Goal: Task Accomplishment & Management: Manage account settings

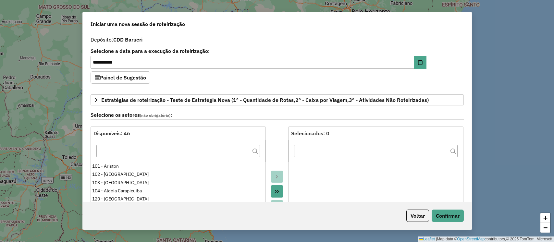
select select "*"
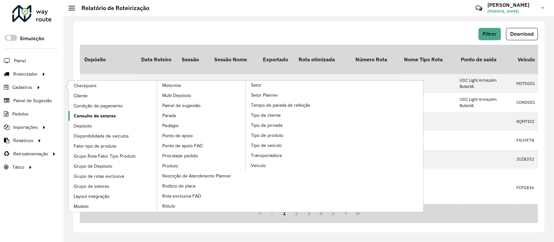
click at [91, 118] on span "Consulta de setores" at bounding box center [95, 116] width 42 height 7
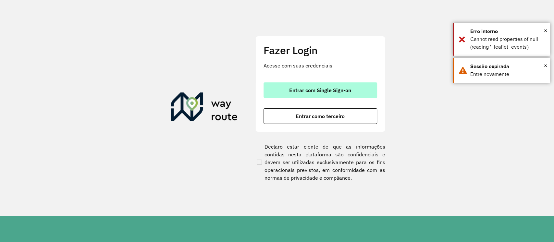
click at [325, 91] on span "Entrar com Single Sign-on" at bounding box center [320, 90] width 62 height 5
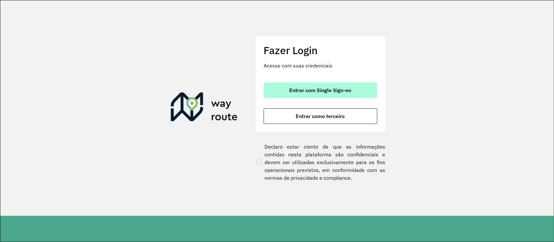
click at [346, 91] on span "Entrar com Single Sign-on" at bounding box center [320, 90] width 62 height 5
click at [279, 91] on button "Entrar com Single Sign-on" at bounding box center [320, 90] width 114 height 16
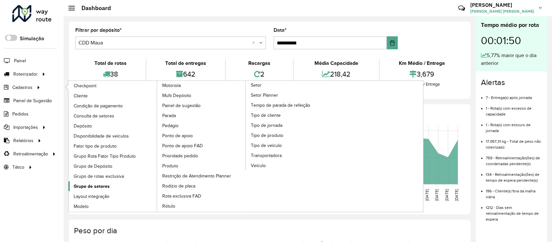
click at [88, 186] on span "Grupo de setores" at bounding box center [92, 186] width 36 height 7
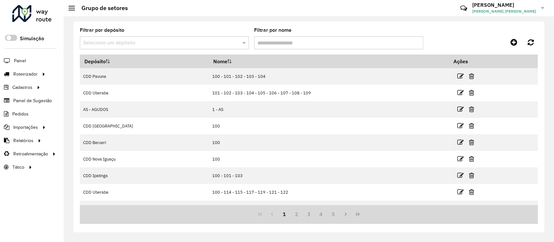
click at [151, 37] on div "Selecione um depósito" at bounding box center [164, 42] width 169 height 13
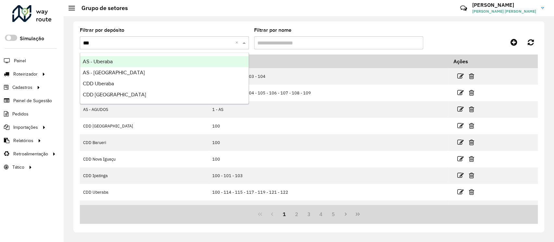
type input "****"
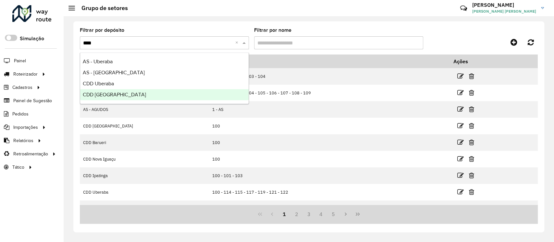
click at [97, 96] on span "CDD [GEOGRAPHIC_DATA]" at bounding box center [114, 95] width 63 height 6
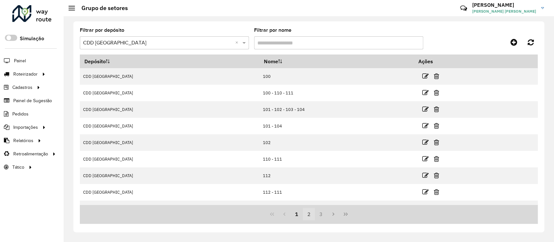
click at [308, 217] on button "2" at bounding box center [309, 214] width 12 height 12
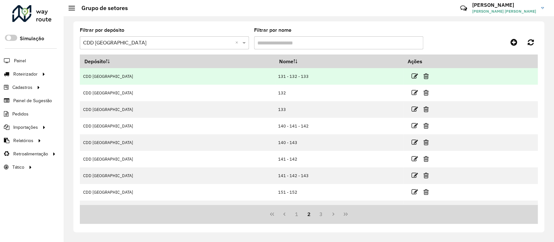
drag, startPoint x: 272, startPoint y: 76, endPoint x: 231, endPoint y: 81, distance: 41.1
click at [275, 81] on td "131 - 132 - 133" at bounding box center [339, 76] width 128 height 17
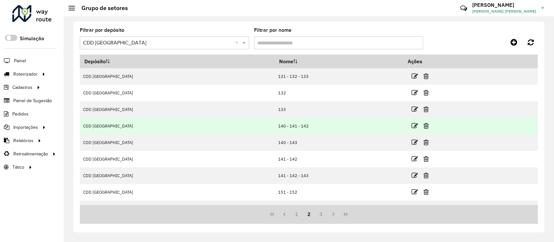
drag, startPoint x: 266, startPoint y: 127, endPoint x: 225, endPoint y: 127, distance: 41.2
click at [225, 127] on tr "CDD Uberlandia 140 - 141 - 142" at bounding box center [309, 126] width 458 height 17
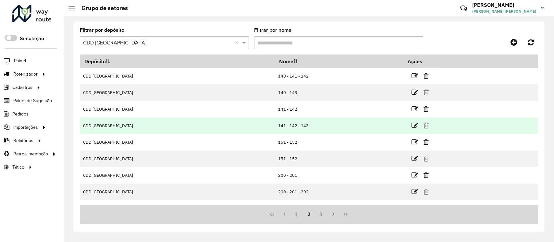
scroll to position [62, 0]
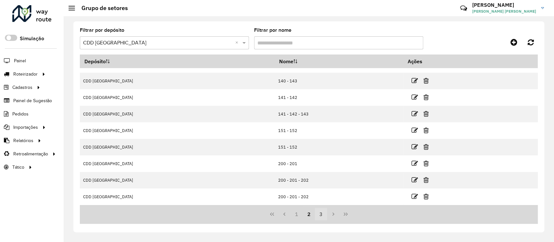
click at [321, 217] on button "3" at bounding box center [321, 214] width 12 height 12
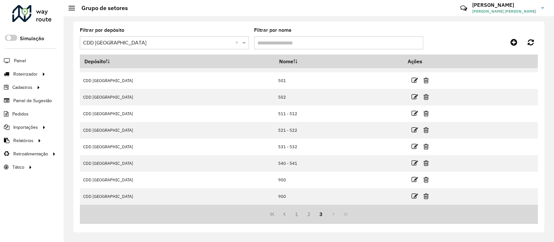
scroll to position [0, 0]
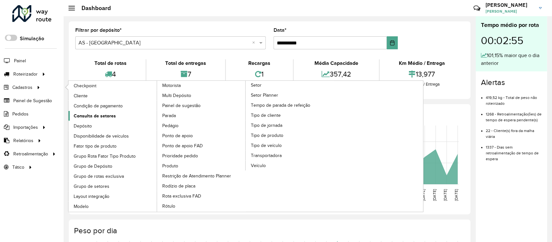
click at [96, 113] on span "Consulta de setores" at bounding box center [95, 116] width 42 height 7
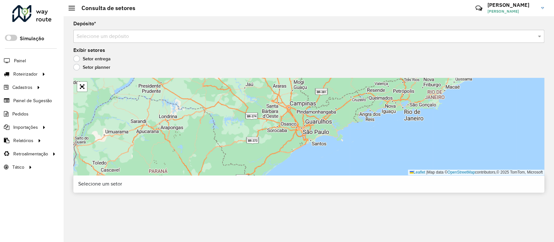
click at [132, 37] on input "text" at bounding box center [302, 37] width 451 height 8
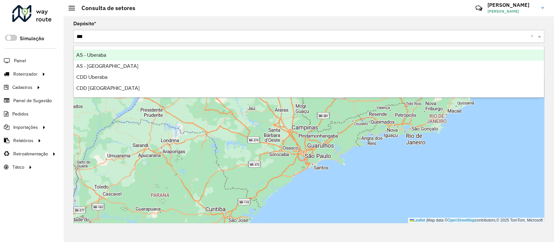
type input "****"
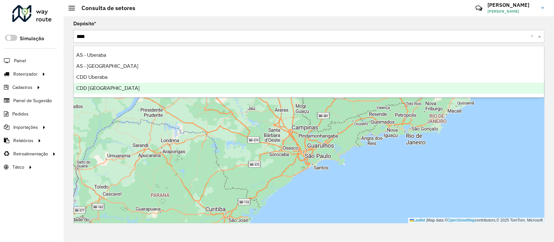
click at [101, 89] on span "CDD [GEOGRAPHIC_DATA]" at bounding box center [107, 88] width 63 height 6
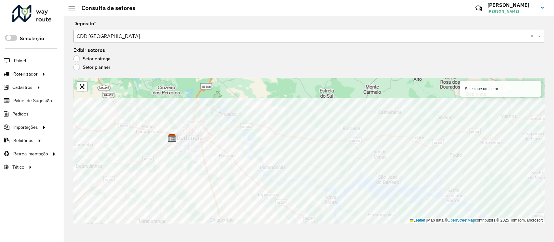
click at [172, 226] on div "Depósito * Selecione um depósito × CDD Uberlandia × Exibir setores Setor entreg…" at bounding box center [309, 129] width 490 height 226
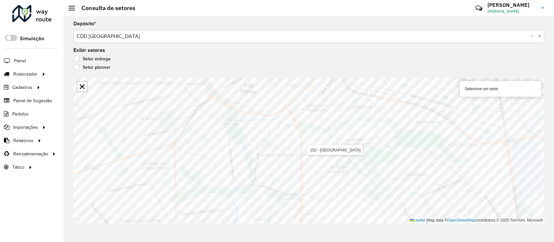
click at [104, 35] on input "text" at bounding box center [302, 37] width 451 height 8
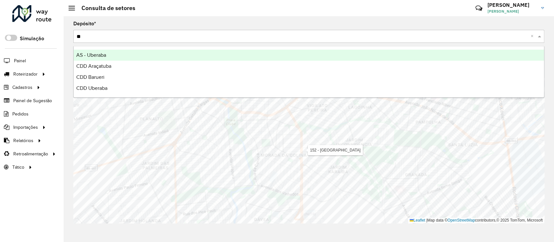
type input "***"
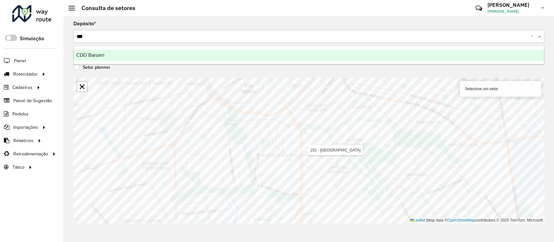
click at [155, 57] on div "CDD Barueri" at bounding box center [309, 55] width 470 height 11
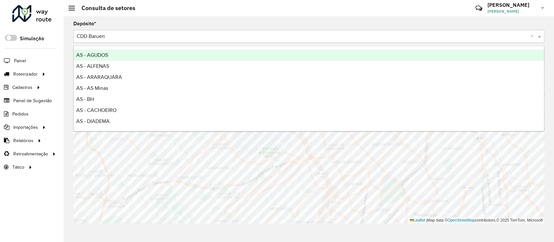
click at [125, 35] on input "text" at bounding box center [302, 37] width 451 height 8
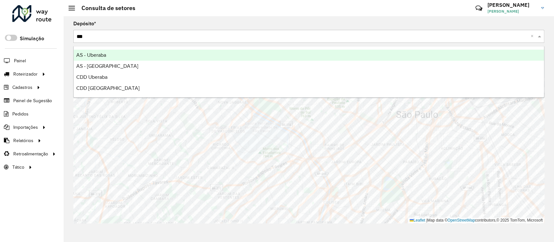
type input "****"
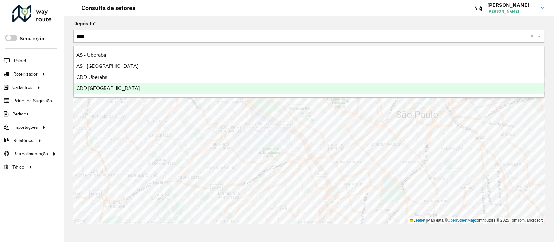
click at [92, 90] on span "CDD [GEOGRAPHIC_DATA]" at bounding box center [107, 88] width 63 height 6
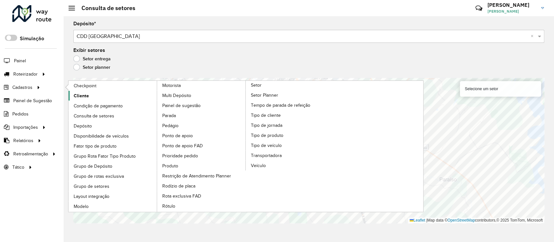
click at [75, 95] on span "Cliente" at bounding box center [81, 95] width 15 height 7
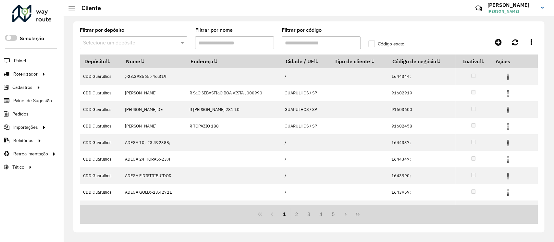
click at [118, 45] on input "text" at bounding box center [127, 43] width 88 height 8
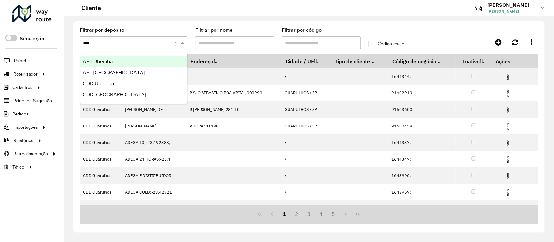
type input "****"
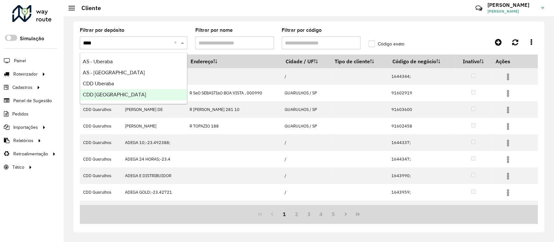
click at [112, 94] on span "CDD [GEOGRAPHIC_DATA]" at bounding box center [114, 95] width 63 height 6
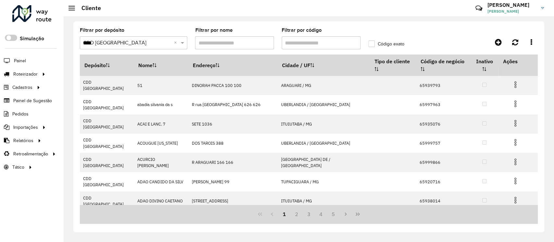
click at [302, 43] on input "Filtrar por código" at bounding box center [321, 42] width 79 height 13
paste input "*****"
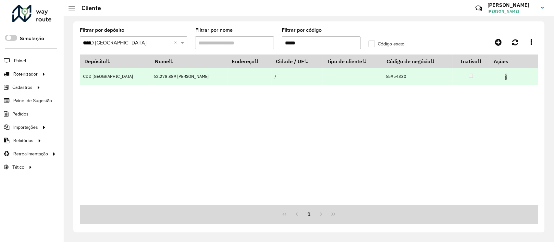
type input "*****"
click at [508, 76] on img at bounding box center [506, 77] width 8 height 8
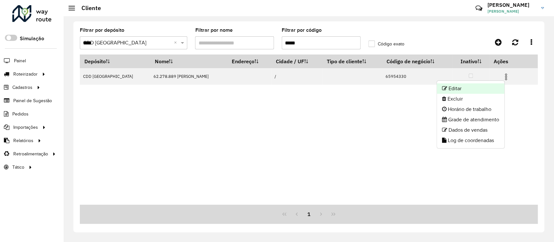
click at [478, 88] on li "Editar" at bounding box center [470, 88] width 67 height 10
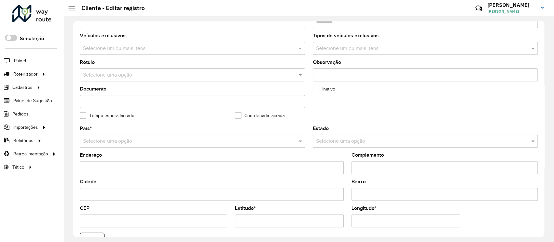
scroll to position [202, 0]
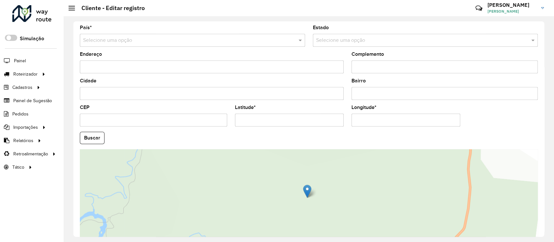
drag, startPoint x: 265, startPoint y: 120, endPoint x: 239, endPoint y: 119, distance: 25.6
click at [239, 119] on input "Latitude *" at bounding box center [289, 120] width 109 height 13
paste input "*********"
type input "**********"
drag, startPoint x: 393, startPoint y: 120, endPoint x: 353, endPoint y: 121, distance: 39.6
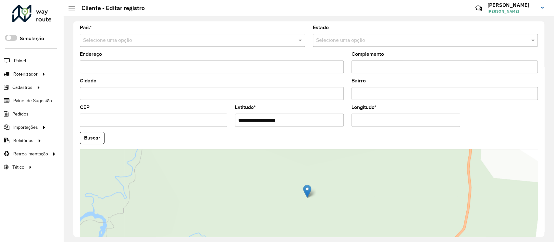
click at [353, 121] on input "Longitude *" at bounding box center [405, 120] width 109 height 13
paste input "*********"
click at [354, 120] on input "**********" at bounding box center [405, 120] width 109 height 13
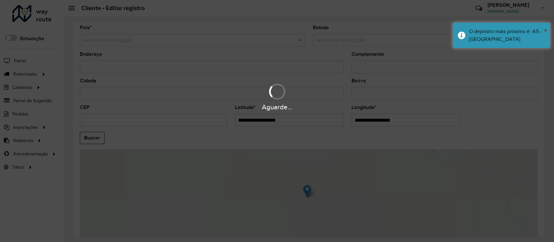
drag, startPoint x: 238, startPoint y: 118, endPoint x: 231, endPoint y: 119, distance: 7.1
click at [231, 119] on hb-app "Aguarde... Pop-up bloqueado! Seu navegador bloqueou automáticamente a abertura …" at bounding box center [277, 121] width 554 height 242
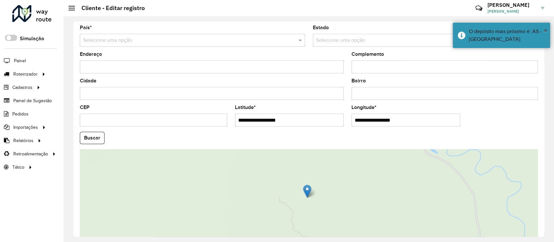
click at [300, 122] on input "**********" at bounding box center [289, 120] width 109 height 13
drag, startPoint x: 239, startPoint y: 121, endPoint x: 234, endPoint y: 121, distance: 5.5
click at [234, 121] on formly-field "**********" at bounding box center [289, 118] width 116 height 27
click at [355, 121] on input "**********" at bounding box center [405, 120] width 109 height 13
paste input "*"
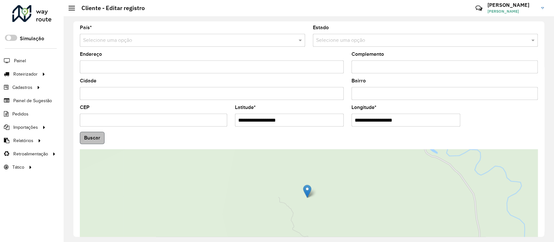
type input "**********"
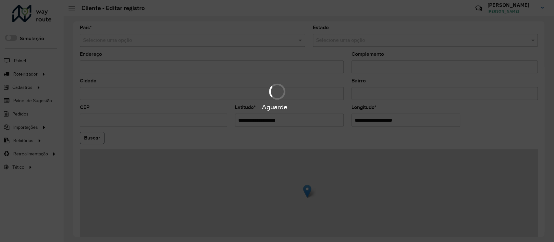
click at [93, 134] on hb-app "Aguarde... Pop-up bloqueado! Seu navegador bloqueou automáticamente a abertura …" at bounding box center [277, 121] width 554 height 242
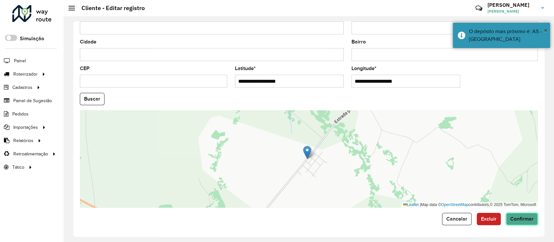
click at [521, 216] on span "Confirmar" at bounding box center [521, 219] width 23 height 6
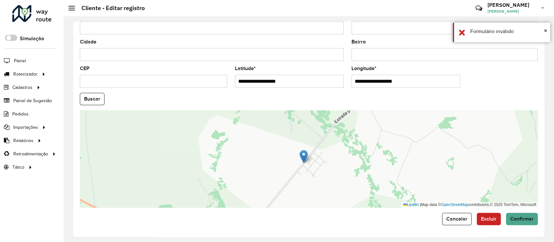
drag, startPoint x: 310, startPoint y: 152, endPoint x: 306, endPoint y: 156, distance: 5.5
click at [306, 156] on img at bounding box center [303, 156] width 8 height 13
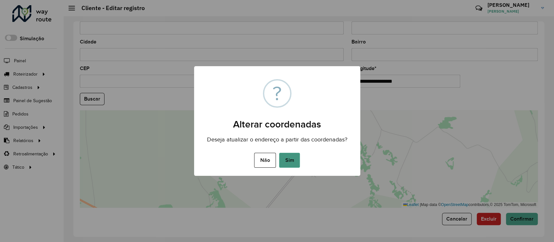
click at [290, 162] on button "Sim" at bounding box center [289, 160] width 21 height 15
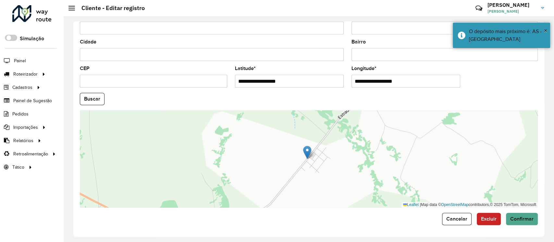
click at [520, 225] on div "**********" at bounding box center [308, 128] width 471 height 215
click at [519, 222] on button "Confirmar" at bounding box center [522, 219] width 32 height 12
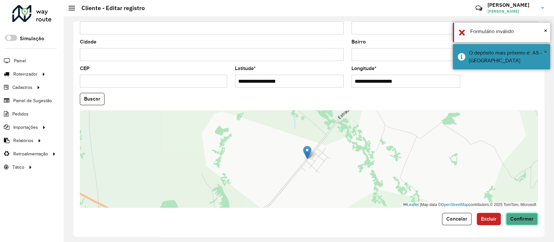
click at [519, 222] on button "Confirmar" at bounding box center [522, 219] width 32 height 12
drag, startPoint x: 309, startPoint y: 155, endPoint x: 328, endPoint y: 132, distance: 30.4
click at [328, 132] on img at bounding box center [326, 128] width 8 height 13
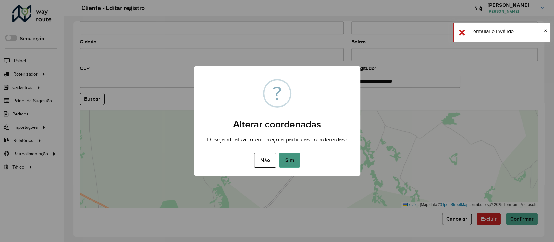
click at [290, 159] on button "Sim" at bounding box center [289, 160] width 21 height 15
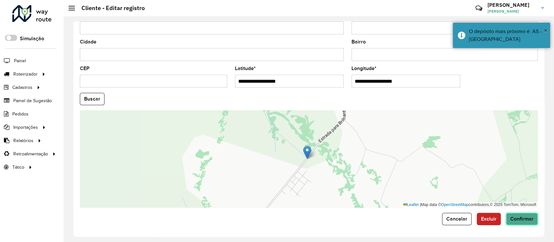
click at [527, 219] on span "Confirmar" at bounding box center [521, 219] width 23 height 6
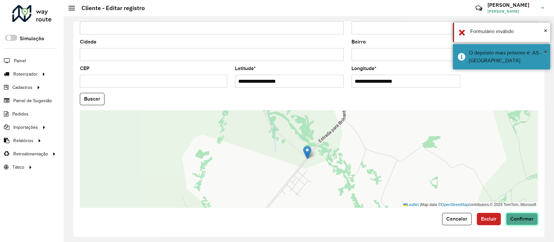
click at [527, 219] on span "Confirmar" at bounding box center [521, 219] width 23 height 6
click at [544, 51] on span "×" at bounding box center [545, 51] width 3 height 7
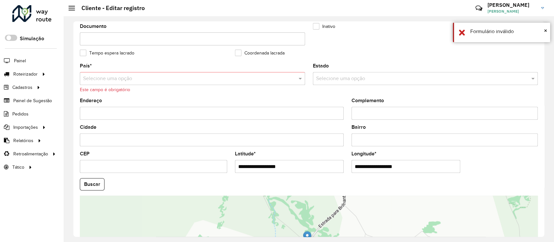
scroll to position [163, 0]
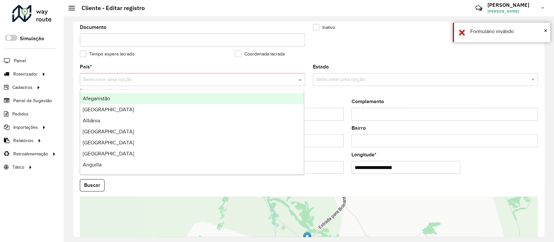
click at [145, 82] on input "text" at bounding box center [186, 80] width 206 height 8
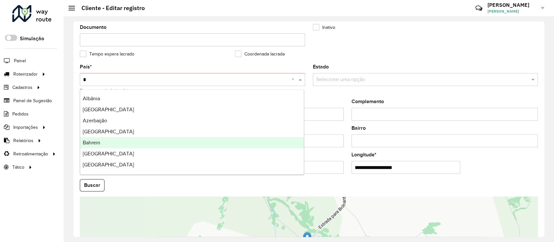
type input "**"
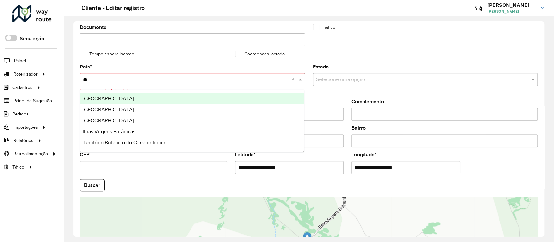
click at [93, 98] on span "Brasil" at bounding box center [108, 99] width 51 height 6
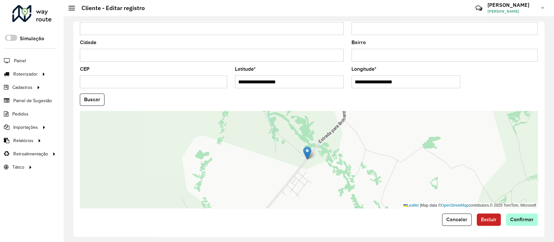
scroll to position [241, 0]
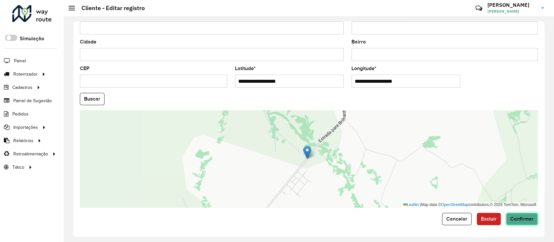
click at [528, 215] on button "Confirmar" at bounding box center [522, 219] width 32 height 12
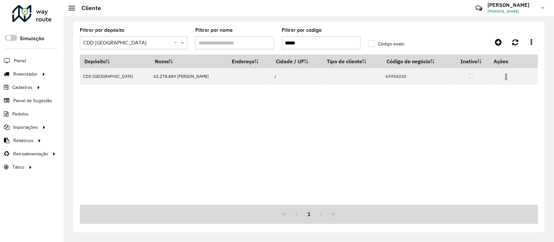
drag, startPoint x: 302, startPoint y: 45, endPoint x: 241, endPoint y: 46, distance: 61.0
click at [242, 46] on formly-group "Filtrar por depósito Selecione um depósito × CDD Uberlandia × Filtrar por nome …" at bounding box center [249, 41] width 346 height 27
paste input "text"
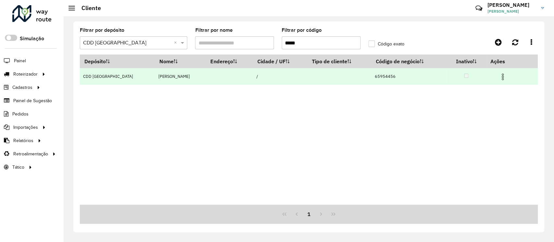
type input "*****"
click at [503, 77] on img at bounding box center [503, 77] width 8 height 8
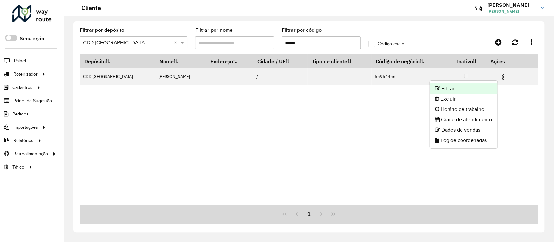
click at [461, 89] on li "Editar" at bounding box center [463, 88] width 67 height 10
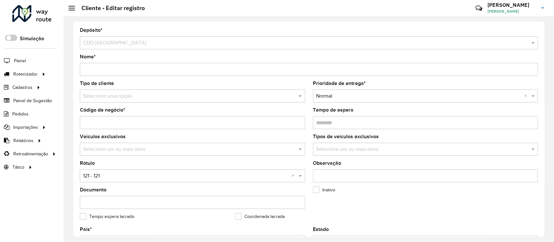
click at [114, 178] on input "text" at bounding box center [186, 176] width 206 height 8
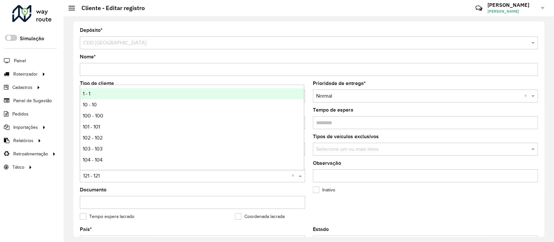
type input "*"
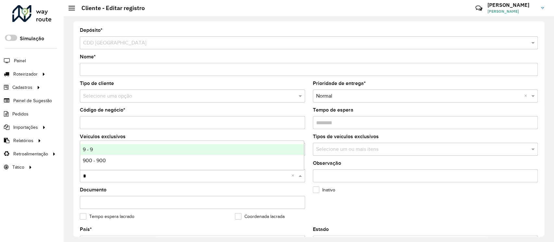
click at [106, 144] on div "9 - 9" at bounding box center [192, 149] width 224 height 11
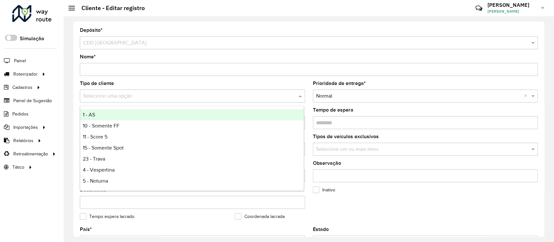
click at [110, 96] on input "text" at bounding box center [186, 96] width 206 height 8
type input "*"
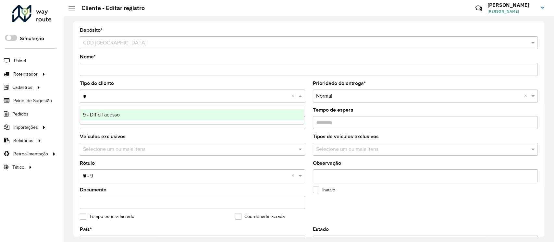
click at [117, 118] on div "9 - Difícil acesso" at bounding box center [192, 114] width 224 height 11
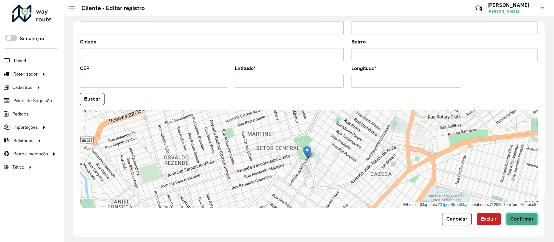
click at [518, 217] on span "Confirmar" at bounding box center [521, 219] width 23 height 6
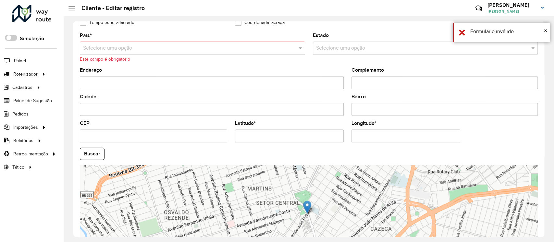
scroll to position [191, 0]
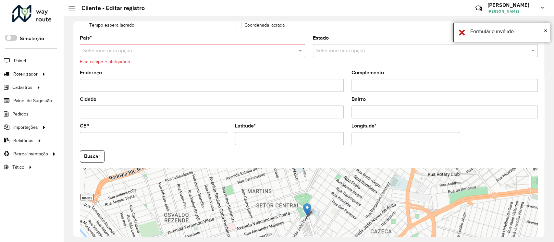
click at [111, 50] on input "text" at bounding box center [186, 51] width 206 height 8
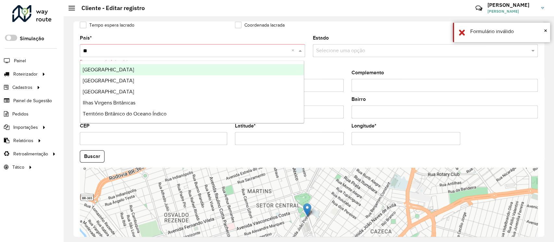
type input "***"
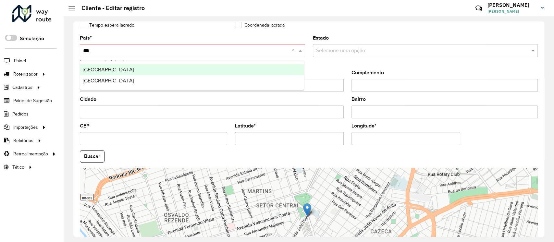
click at [96, 67] on div "Brasil" at bounding box center [192, 69] width 224 height 11
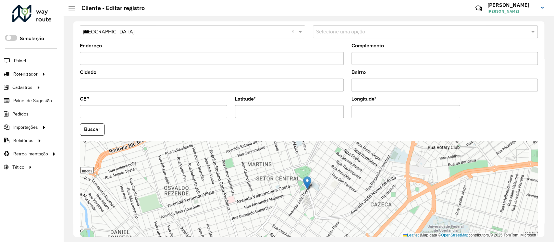
scroll to position [241, 0]
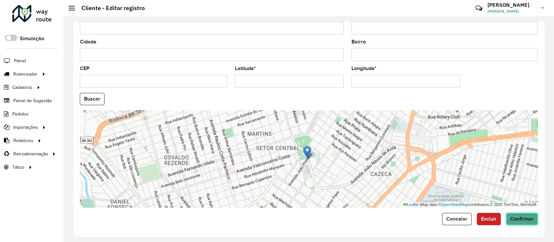
click at [524, 222] on button "Confirmar" at bounding box center [522, 219] width 32 height 12
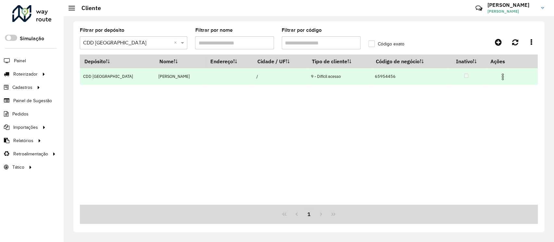
click at [504, 75] on img at bounding box center [503, 77] width 8 height 8
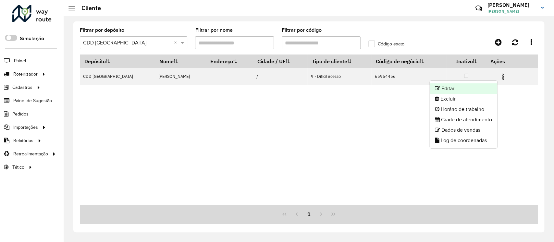
click at [449, 86] on li "Editar" at bounding box center [463, 88] width 67 height 10
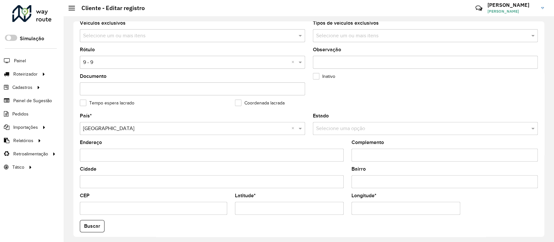
scroll to position [115, 0]
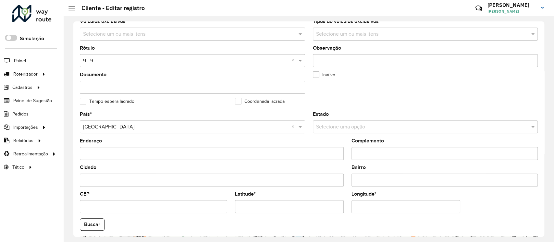
drag, startPoint x: 265, startPoint y: 204, endPoint x: 239, endPoint y: 207, distance: 25.8
click at [239, 207] on input "Latitude *" at bounding box center [289, 206] width 109 height 13
paste input "*"
type input "**********"
drag, startPoint x: 383, startPoint y: 207, endPoint x: 356, endPoint y: 206, distance: 27.3
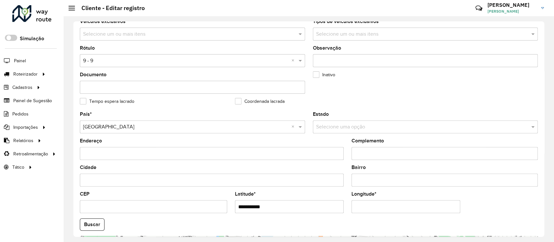
click at [356, 206] on input "Longitude *" at bounding box center [405, 206] width 109 height 13
paste input "text"
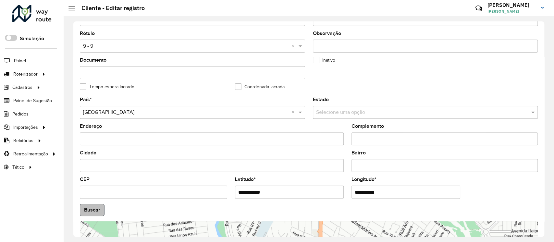
type input "**********"
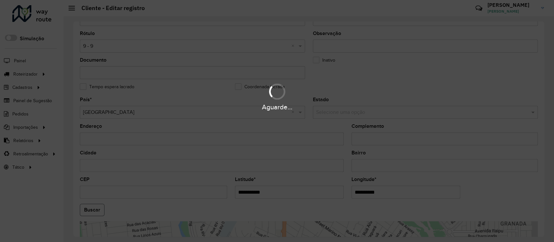
click at [91, 207] on hb-app "Aguarde... Pop-up bloqueado! Seu navegador bloqueou automáticamente a abertura …" at bounding box center [277, 121] width 554 height 242
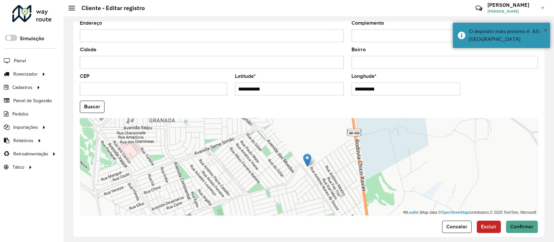
scroll to position [241, 0]
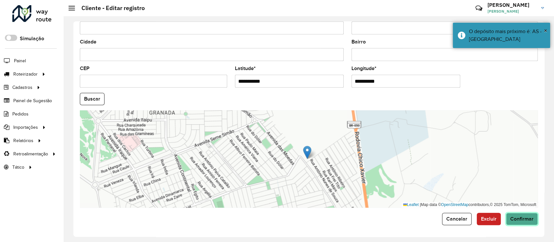
click at [527, 219] on span "Confirmar" at bounding box center [521, 219] width 23 height 6
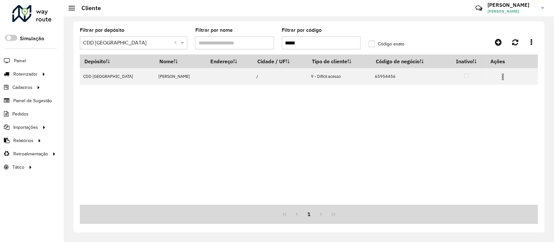
drag, startPoint x: 328, startPoint y: 43, endPoint x: 50, endPoint y: 43, distance: 277.7
click at [50, 43] on div "Roteirizador AmbevTech Simulação Painel Roteirizador Entregas Vendas Cadastros …" at bounding box center [277, 121] width 554 height 242
paste input "text"
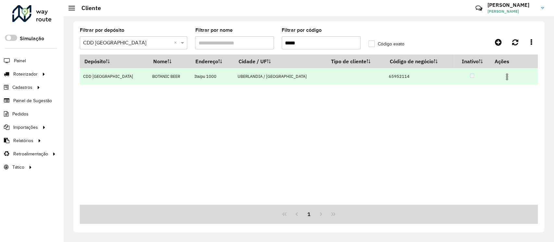
type input "*****"
click at [503, 79] on img at bounding box center [507, 77] width 8 height 8
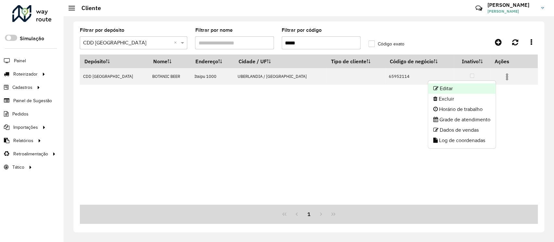
click at [454, 89] on li "Editar" at bounding box center [461, 88] width 67 height 10
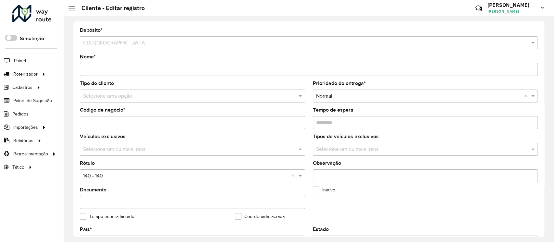
click at [114, 178] on input "text" at bounding box center [186, 176] width 206 height 8
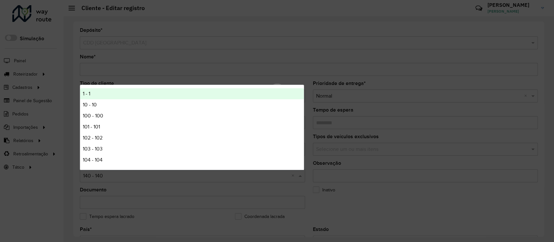
type input "*"
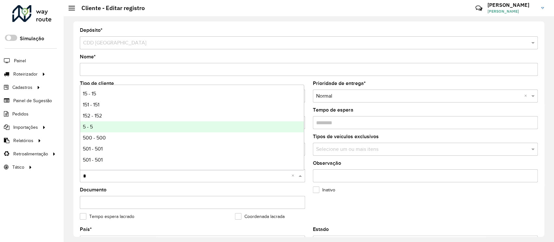
click at [89, 126] on span "5 - 5" at bounding box center [88, 127] width 10 height 6
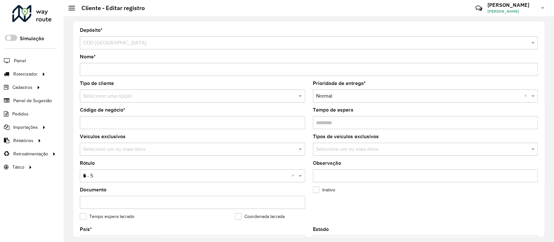
click at [119, 94] on input "text" at bounding box center [186, 96] width 206 height 8
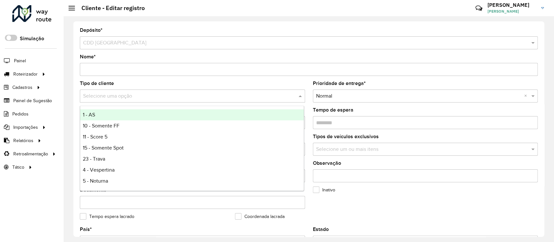
type input "*"
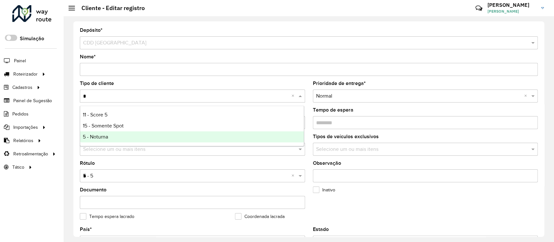
click at [114, 134] on div "5 - Noturna" at bounding box center [192, 136] width 224 height 11
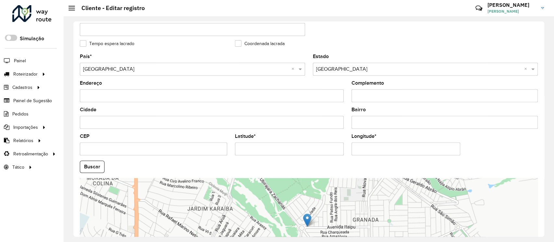
scroll to position [241, 0]
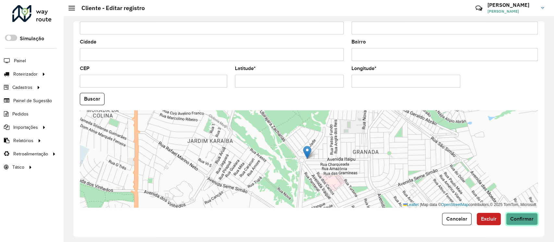
click at [525, 222] on span "Confirmar" at bounding box center [521, 219] width 23 height 6
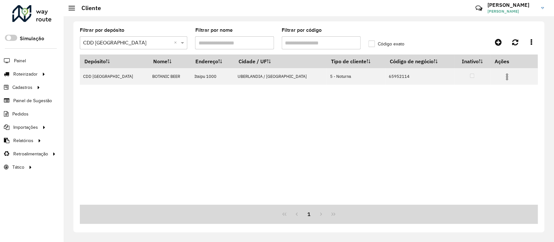
drag, startPoint x: 314, startPoint y: 40, endPoint x: 246, endPoint y: 51, distance: 69.0
click at [143, 41] on formly-group "Filtrar por depósito Selecione um depósito × CDD Uberlandia × Filtrar por nome …" at bounding box center [249, 41] width 346 height 27
paste input "text"
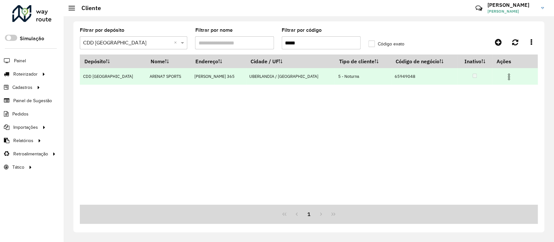
type input "*****"
click at [505, 79] on img at bounding box center [509, 77] width 8 height 8
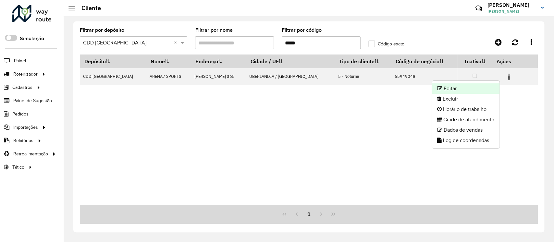
click at [458, 87] on li "Editar" at bounding box center [465, 88] width 67 height 10
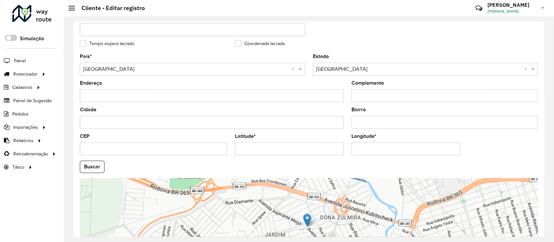
scroll to position [231, 0]
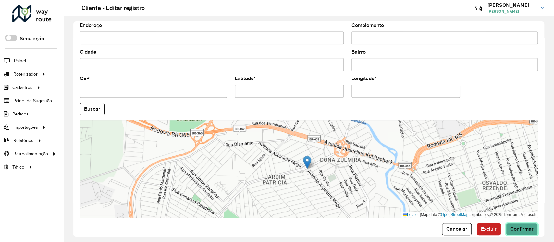
click at [519, 227] on span "Confirmar" at bounding box center [521, 229] width 23 height 6
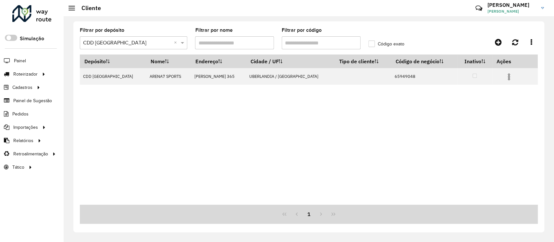
click at [117, 42] on input "text" at bounding box center [127, 43] width 88 height 8
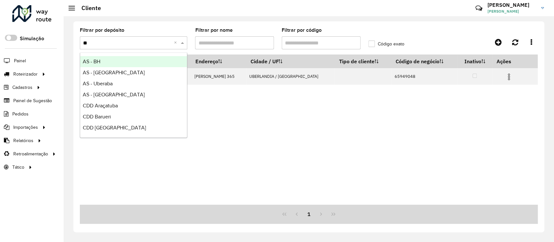
type input "***"
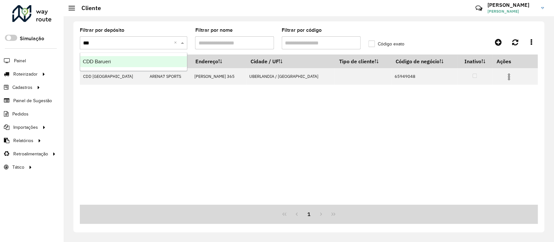
click at [152, 61] on div "CDD Barueri" at bounding box center [133, 61] width 107 height 11
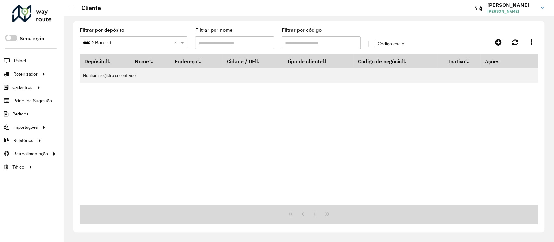
drag, startPoint x: 306, startPoint y: 44, endPoint x: 274, endPoint y: 42, distance: 31.8
click at [274, 42] on formly-group "Filtrar por depósito Selecione um depósito × CDD Barueri *** × Filtrar por nome…" at bounding box center [249, 41] width 346 height 27
paste input "text"
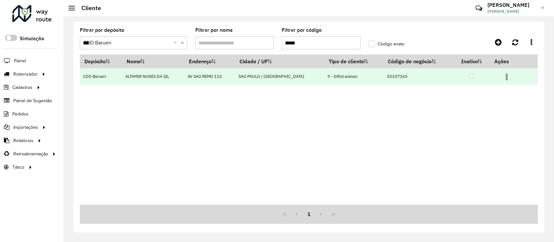
type input "*****"
click at [504, 77] on img at bounding box center [507, 77] width 8 height 8
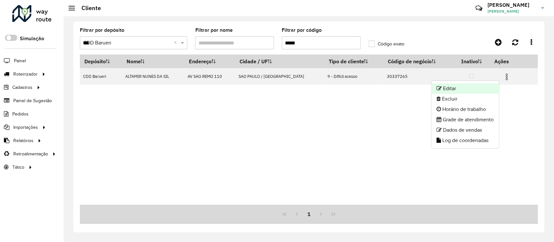
click at [467, 89] on li "Editar" at bounding box center [464, 88] width 67 height 10
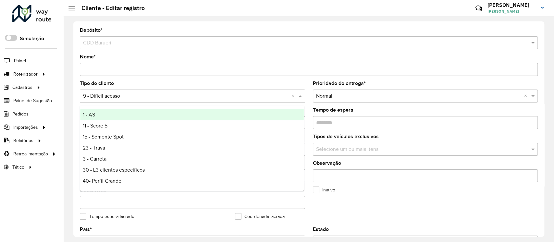
click at [126, 96] on input "text" at bounding box center [186, 96] width 206 height 8
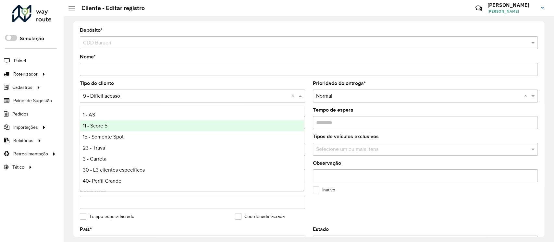
click at [116, 127] on div "11 - Score 5" at bounding box center [192, 125] width 224 height 11
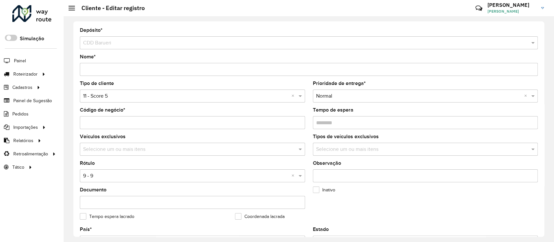
click at [537, 61] on div "Depósito * Selecione um depósito × CDD Barueri Nome * Tipo de cliente Selecione…" at bounding box center [308, 128] width 471 height 215
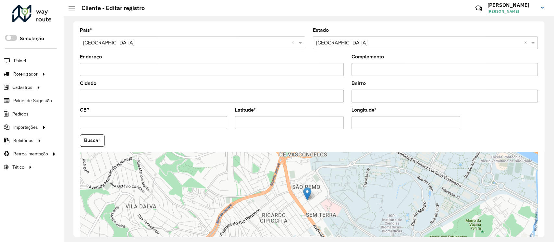
scroll to position [241, 0]
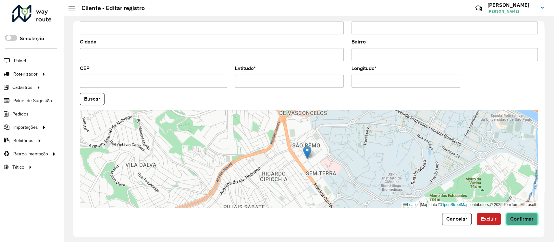
click at [520, 217] on span "Confirmar" at bounding box center [521, 219] width 23 height 6
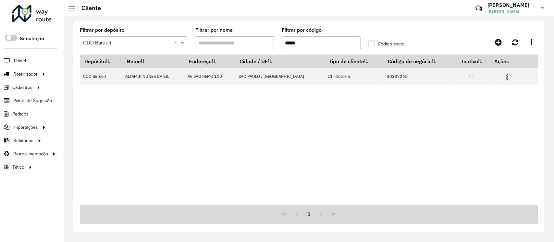
drag, startPoint x: 301, startPoint y: 39, endPoint x: 265, endPoint y: 51, distance: 37.8
click at [211, 43] on formly-group "Filtrar por depósito Selecione um depósito × CDD Barueri × Filtrar por nome Fil…" at bounding box center [249, 41] width 346 height 27
paste input "text"
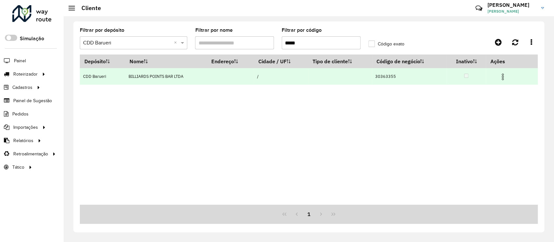
type input "*****"
click at [504, 77] on img at bounding box center [503, 77] width 8 height 8
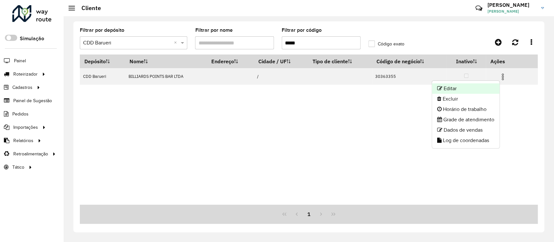
click at [459, 87] on li "Editar" at bounding box center [465, 88] width 67 height 10
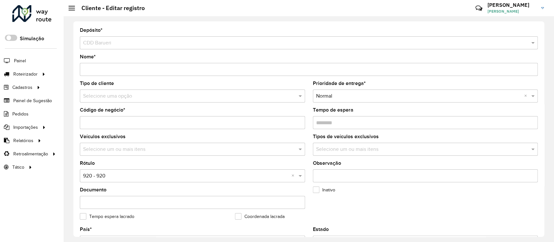
click at [121, 175] on input "text" at bounding box center [186, 176] width 206 height 8
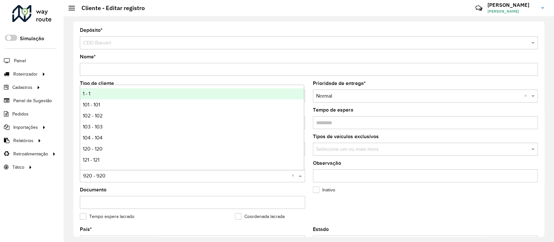
type input "*"
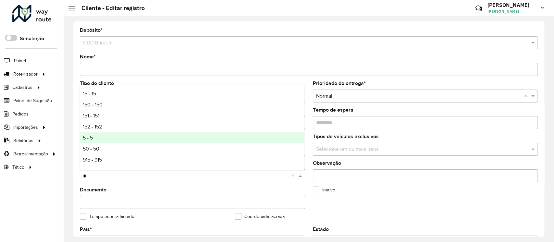
click at [92, 135] on span "5 - 5" at bounding box center [88, 138] width 10 height 6
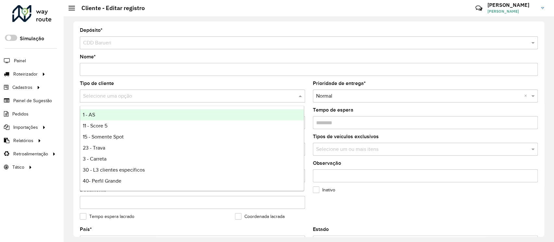
click at [123, 95] on input "text" at bounding box center [186, 96] width 206 height 8
type input "*"
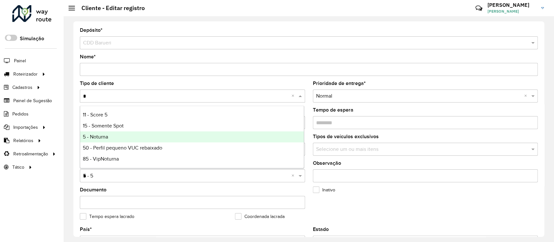
click at [105, 138] on span "5 - Noturna" at bounding box center [95, 137] width 25 height 6
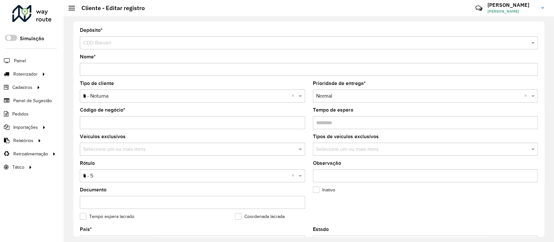
click at [539, 59] on div "Depósito * Selecione um depósito × CDD Barueri Nome * Tipo de cliente Selecione…" at bounding box center [308, 128] width 471 height 215
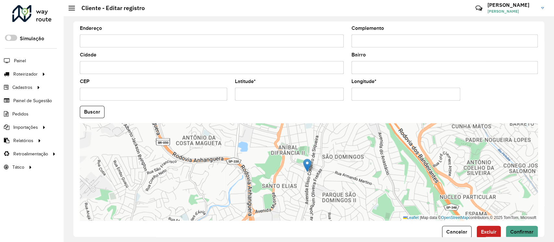
scroll to position [241, 0]
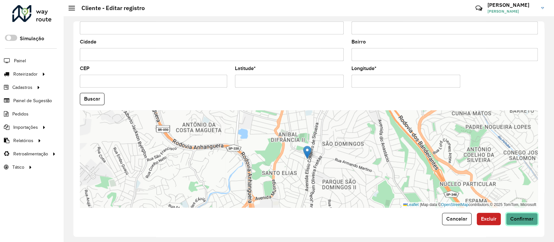
click at [518, 221] on span "Confirmar" at bounding box center [521, 219] width 23 height 6
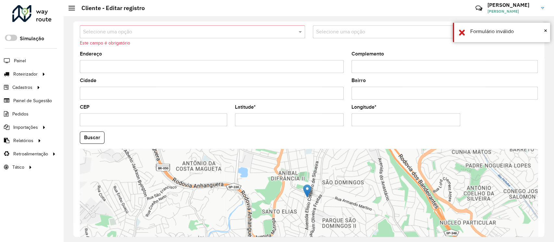
scroll to position [206, 0]
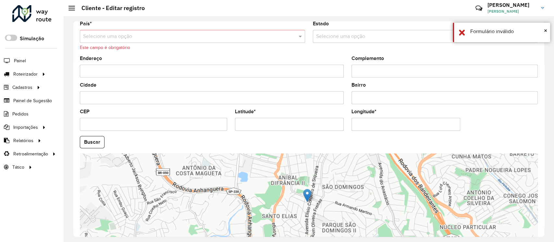
click at [117, 35] on input "text" at bounding box center [186, 37] width 206 height 8
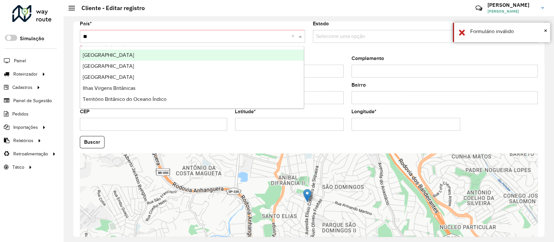
type input "***"
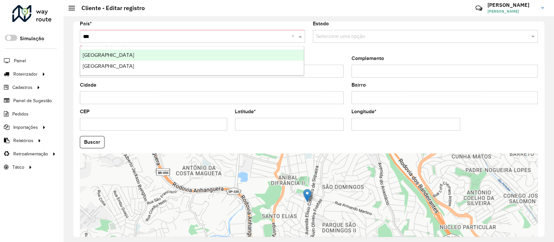
click at [104, 54] on div "Brasil" at bounding box center [192, 55] width 224 height 11
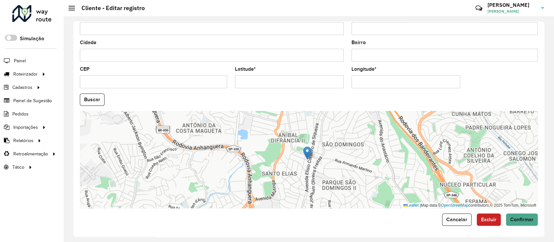
scroll to position [241, 0]
click at [530, 220] on span "Confirmar" at bounding box center [521, 219] width 23 height 6
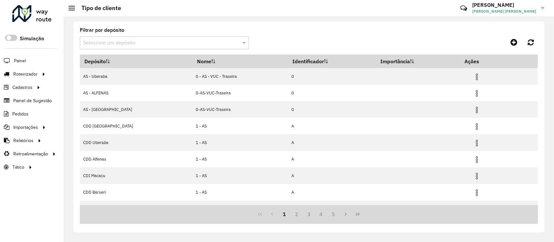
click at [120, 43] on input "text" at bounding box center [158, 43] width 150 height 8
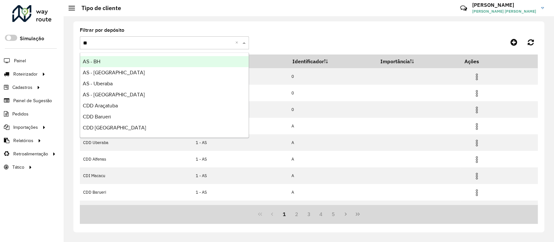
type input "***"
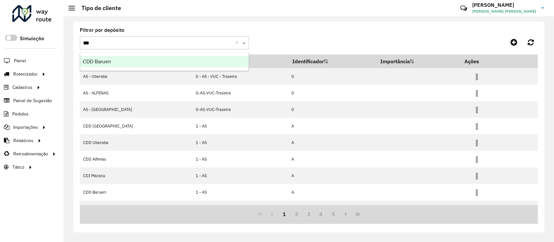
click at [103, 60] on span "CDD Barueri" at bounding box center [97, 62] width 28 height 6
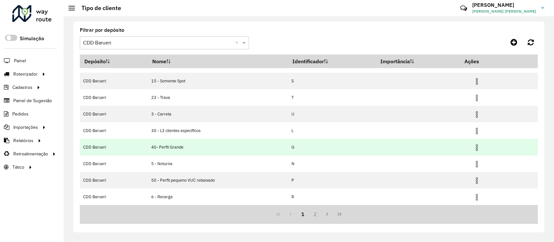
scroll to position [29, 0]
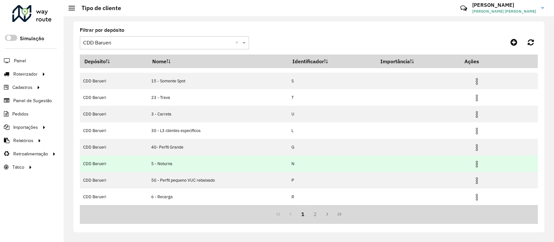
click at [476, 165] on img at bounding box center [477, 164] width 8 height 8
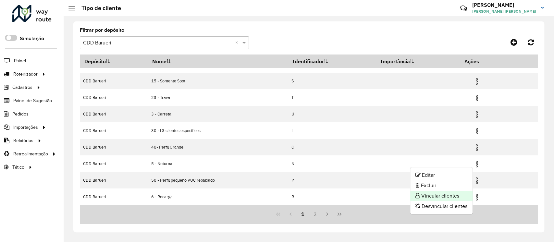
click at [445, 194] on li "Vincular clientes" at bounding box center [441, 196] width 62 height 10
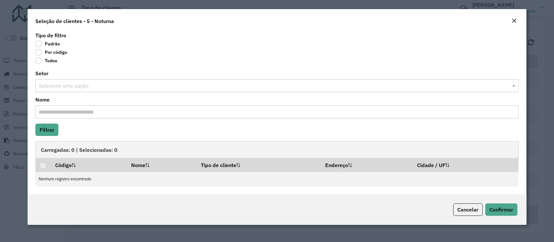
click at [59, 53] on label "Por código" at bounding box center [51, 52] width 32 height 6
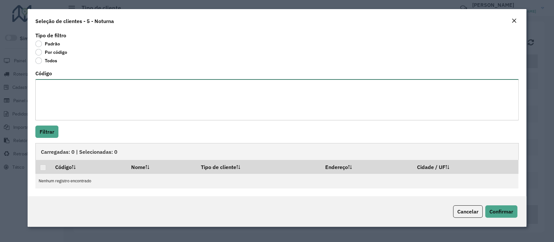
click at [67, 90] on textarea "Código" at bounding box center [276, 99] width 483 height 41
paste textarea "***** ***** ***** ***** ***** ***** ***** ***** ***** *****"
type textarea "***** ***** ***** ***** ***** ***** ***** ***** ***** *****"
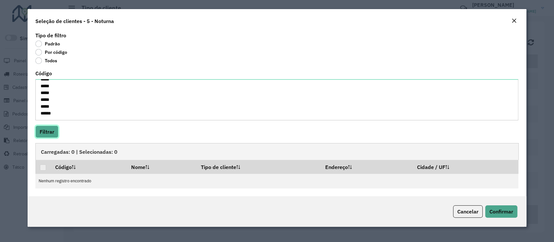
click at [51, 129] on button "Filtrar" at bounding box center [46, 132] width 23 height 12
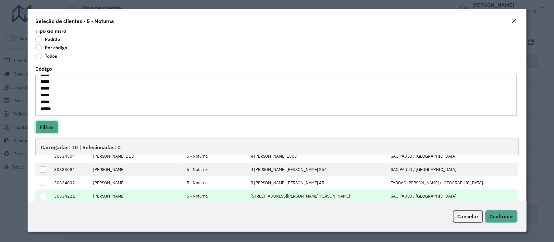
scroll to position [0, 0]
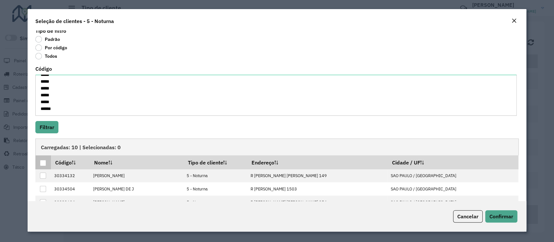
click at [42, 164] on div at bounding box center [43, 163] width 6 height 6
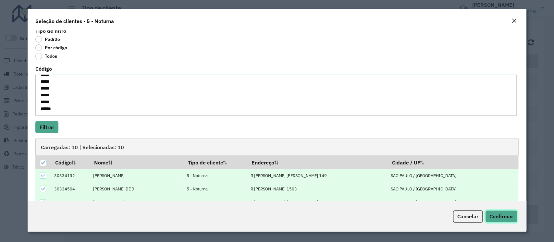
click at [503, 217] on span "Confirmar" at bounding box center [501, 216] width 24 height 6
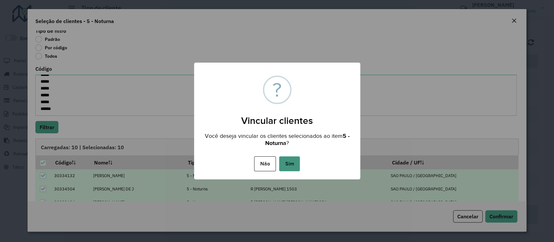
click at [299, 160] on button "Sim" at bounding box center [289, 163] width 21 height 15
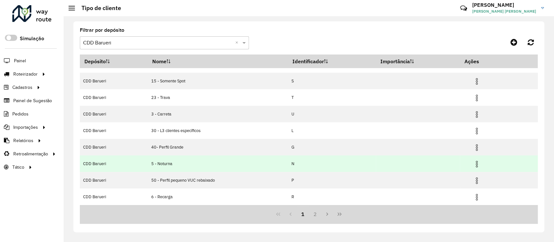
click at [473, 166] on img at bounding box center [477, 164] width 8 height 8
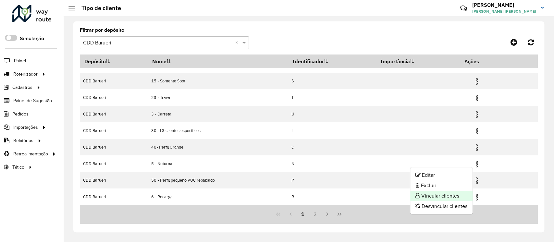
click at [436, 194] on li "Vincular clientes" at bounding box center [441, 196] width 62 height 10
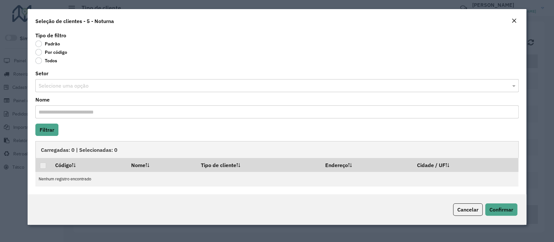
click at [58, 54] on label "Por código" at bounding box center [51, 52] width 32 height 6
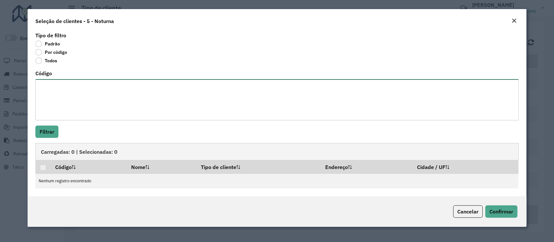
click at [50, 93] on textarea "Código" at bounding box center [276, 99] width 483 height 41
paste textarea "***** ***** ***** ***** ***** ***** ***** ***** ***** *****"
type textarea "***** ***** ***** ***** ***** ***** ***** ***** ***** *****"
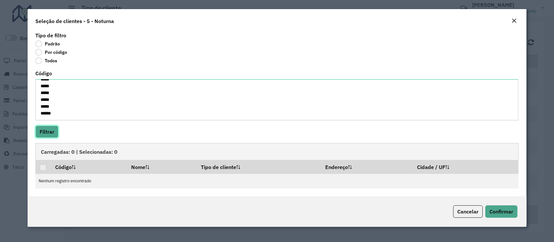
click at [48, 132] on button "Filtrar" at bounding box center [46, 132] width 23 height 12
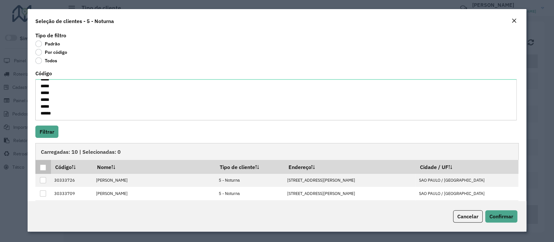
click at [43, 166] on div at bounding box center [43, 167] width 6 height 6
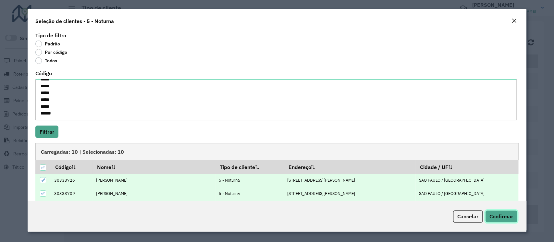
click at [504, 216] on span "Confirmar" at bounding box center [501, 216] width 24 height 6
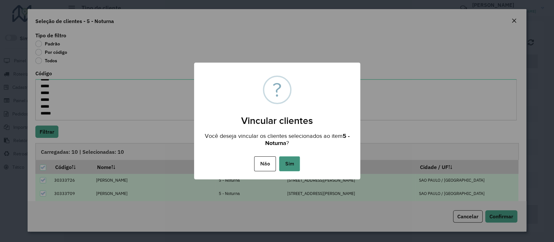
click at [292, 167] on button "Sim" at bounding box center [289, 163] width 21 height 15
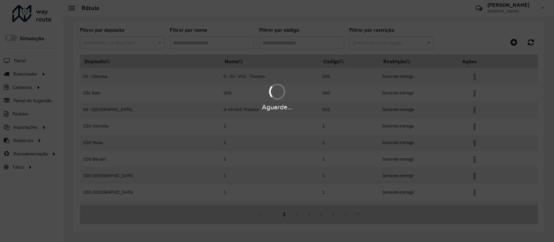
click at [124, 44] on div "Aguarde..." at bounding box center [277, 121] width 554 height 242
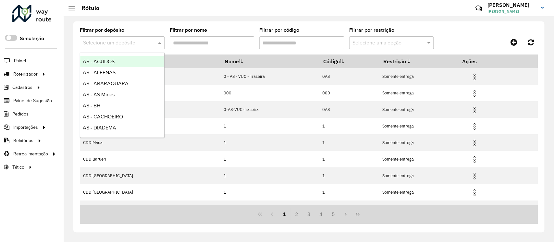
click at [124, 44] on input "text" at bounding box center [115, 43] width 65 height 8
type input "*"
type input "***"
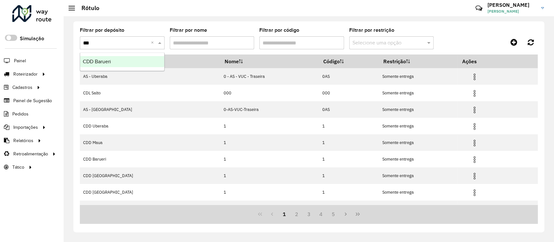
click at [135, 61] on div "CDD Barueri" at bounding box center [122, 61] width 84 height 11
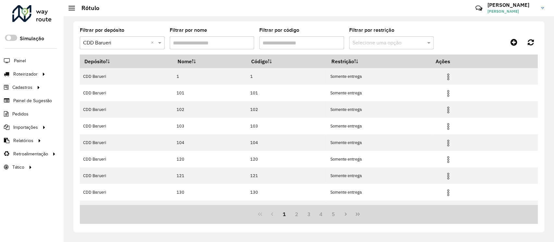
click at [285, 42] on input "Filtrar por código" at bounding box center [301, 42] width 85 height 13
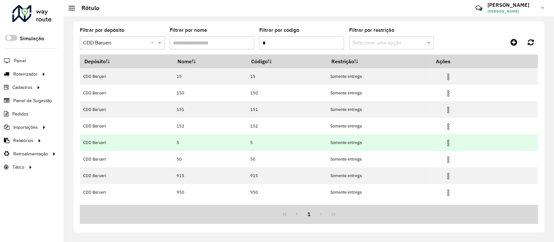
type input "*"
click at [451, 145] on img at bounding box center [448, 143] width 8 height 8
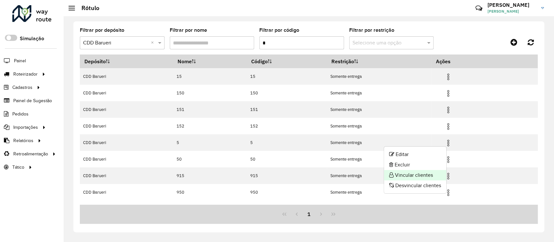
click at [423, 171] on li "Vincular clientes" at bounding box center [415, 175] width 62 height 10
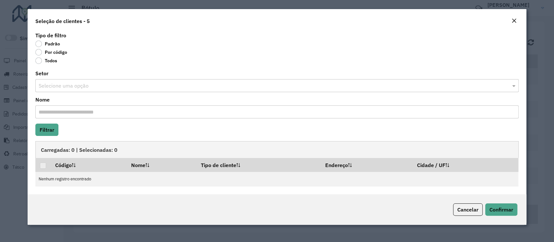
click at [63, 53] on label "Por código" at bounding box center [51, 52] width 32 height 6
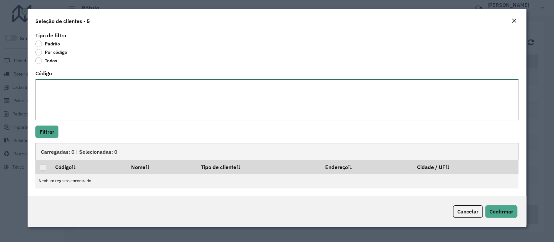
click at [72, 91] on textarea "Código" at bounding box center [276, 99] width 483 height 41
paste textarea "***** ***** ***** ***** ***** ***** ***** ***** ***** *****"
type textarea "***** ***** ***** ***** ***** ***** ***** ***** ***** *****"
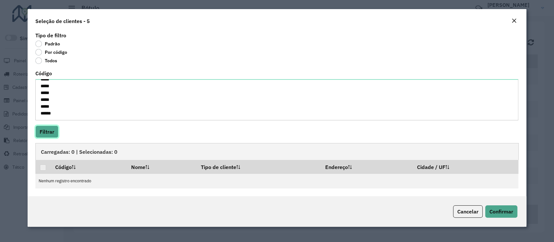
click at [50, 133] on button "Filtrar" at bounding box center [46, 132] width 23 height 12
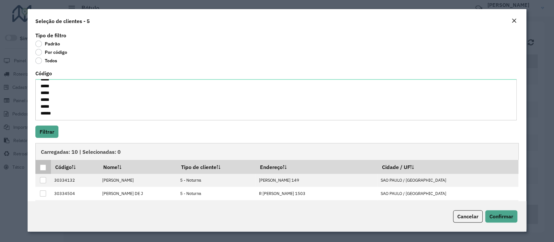
click at [43, 167] on div at bounding box center [43, 167] width 6 height 6
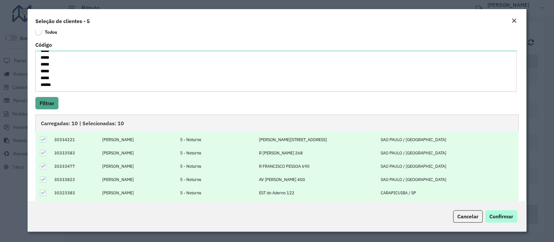
scroll to position [48, 0]
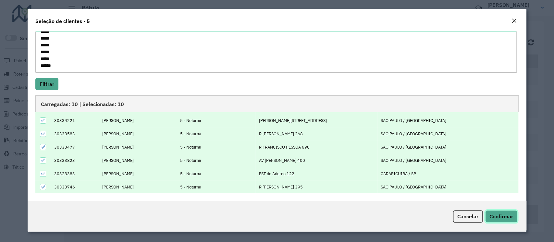
click at [502, 211] on button "Confirmar" at bounding box center [501, 216] width 32 height 12
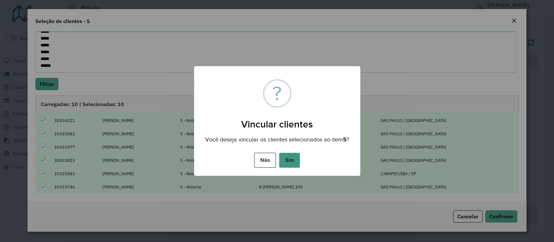
click at [296, 157] on button "Sim" at bounding box center [289, 160] width 21 height 15
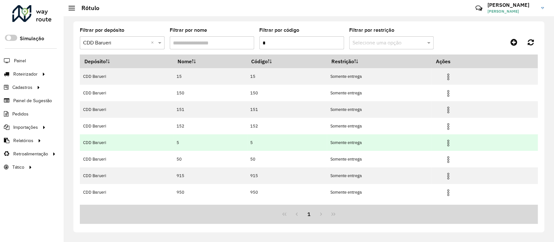
click at [451, 143] on img at bounding box center [448, 143] width 8 height 8
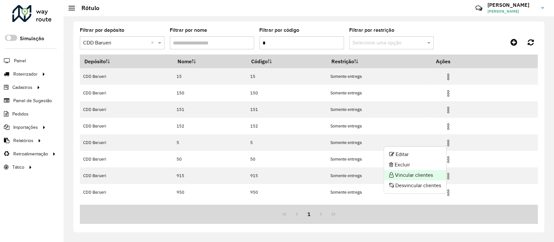
click at [420, 174] on li "Vincular clientes" at bounding box center [415, 175] width 62 height 10
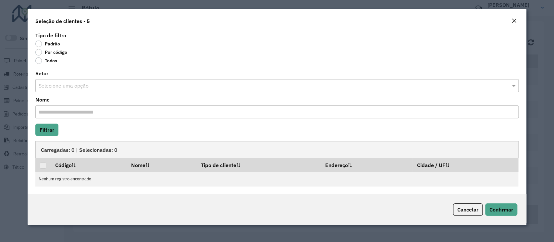
click at [57, 54] on label "Por código" at bounding box center [51, 52] width 32 height 6
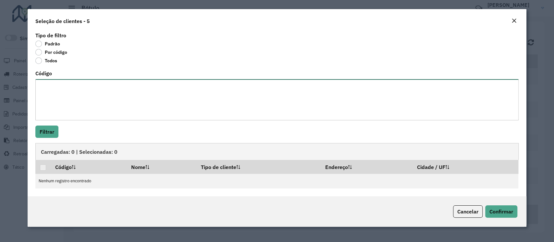
click at [58, 91] on textarea "Código" at bounding box center [276, 99] width 483 height 41
paste textarea "***** ***** ***** ***** ***** ***** ***** ***** ***** *****"
type textarea "***** ***** ***** ***** ***** ***** ***** ***** ***** *****"
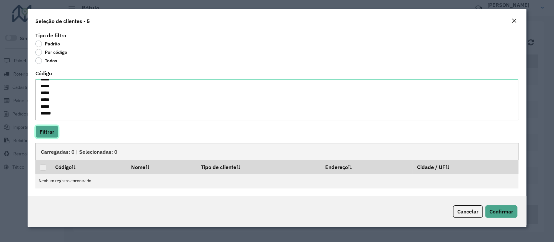
click at [49, 133] on button "Filtrar" at bounding box center [46, 132] width 23 height 12
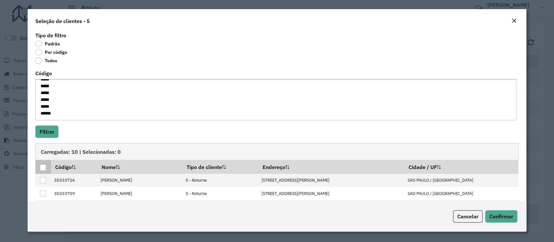
click at [43, 168] on div at bounding box center [43, 167] width 6 height 6
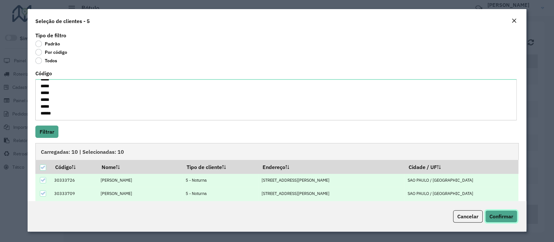
click at [502, 214] on span "Confirmar" at bounding box center [501, 216] width 24 height 6
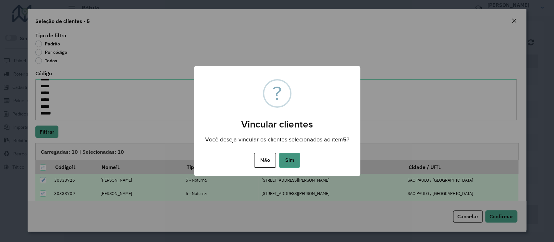
click at [289, 155] on button "Sim" at bounding box center [289, 160] width 21 height 15
